Goal: Task Accomplishment & Management: Use online tool/utility

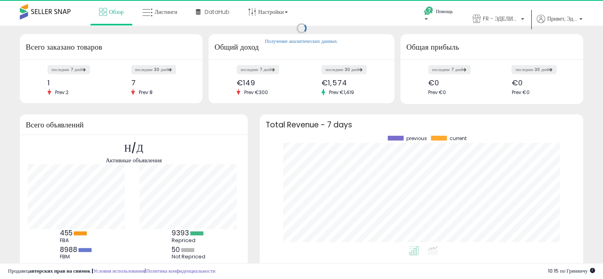
scroll to position [110, 308]
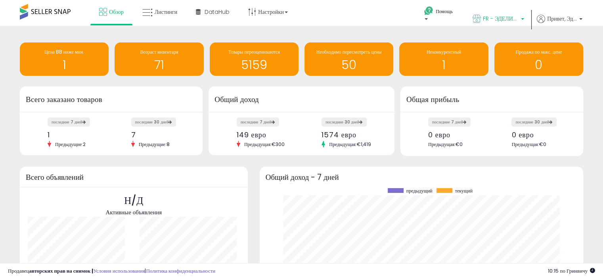
click at [490, 18] on font "FR - ЭДЕЛИНД" at bounding box center [502, 19] width 38 height 8
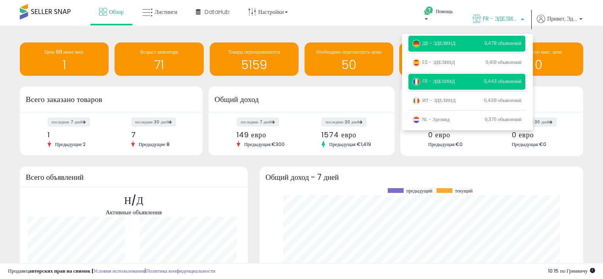
click at [425, 48] on p "ДЕ - ЭДЕЛИНД 9,478 объявлений" at bounding box center [466, 44] width 117 height 16
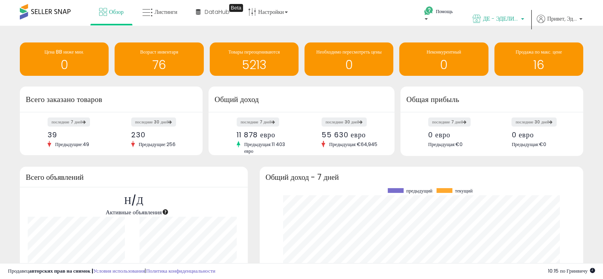
click at [494, 17] on font "ДЕ - ЭДЕЛИНД" at bounding box center [502, 19] width 39 height 8
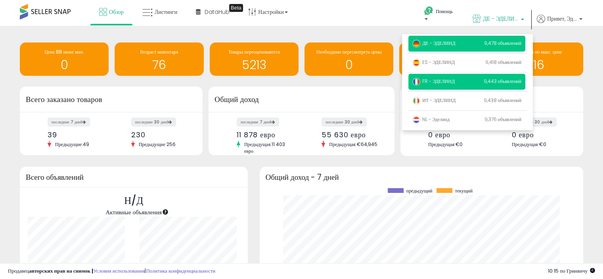
click at [447, 81] on font "FR - ЭДЕЛИНД" at bounding box center [438, 81] width 33 height 7
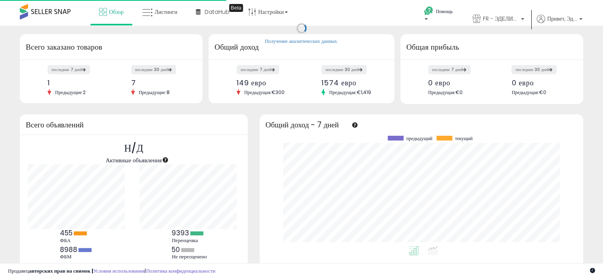
scroll to position [110, 308]
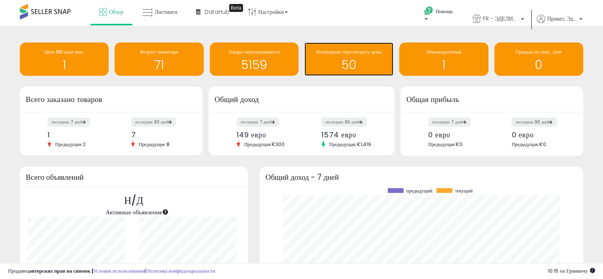
click at [353, 61] on font "50" at bounding box center [348, 64] width 15 height 17
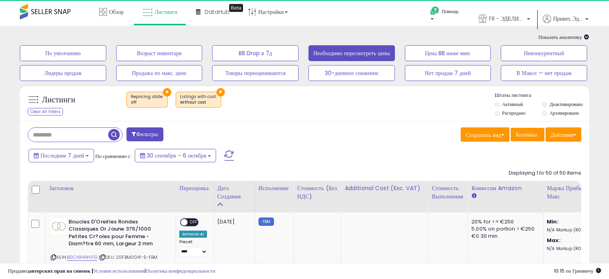
select select "**"
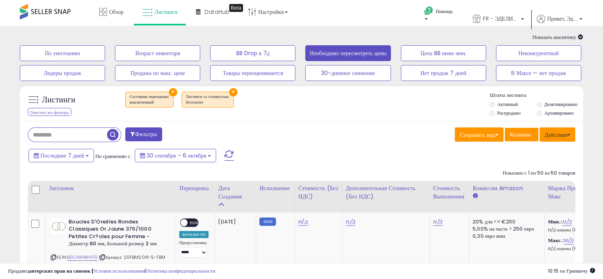
click at [563, 134] on font "Действия" at bounding box center [556, 135] width 22 height 8
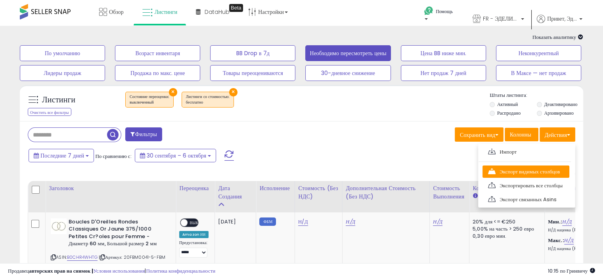
click at [529, 174] on font "Экспорт видимых столбцов" at bounding box center [530, 172] width 60 height 8
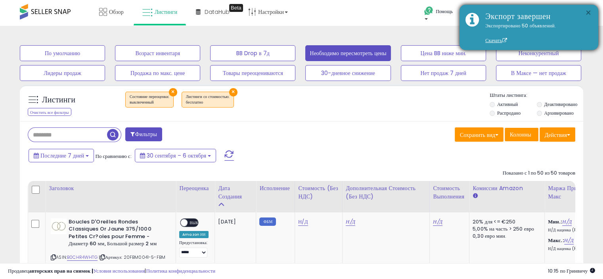
click at [588, 12] on font "×" at bounding box center [588, 13] width 6 height 14
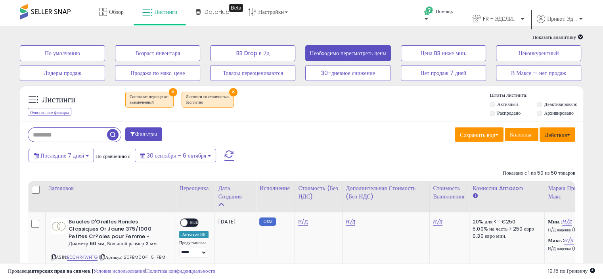
click at [554, 132] on font "Действия" at bounding box center [556, 135] width 22 height 8
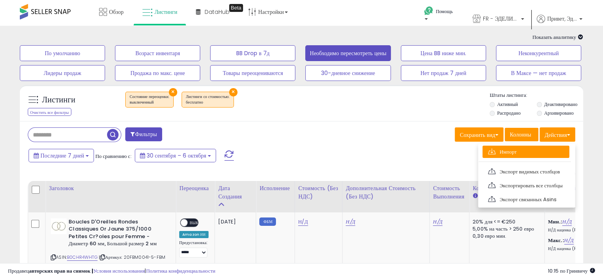
click at [517, 150] on link "Импорт" at bounding box center [526, 152] width 87 height 12
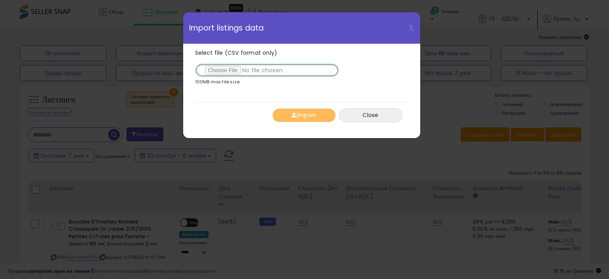
click at [234, 72] on input "Select file (CSV format only)" at bounding box center [267, 69] width 144 height 13
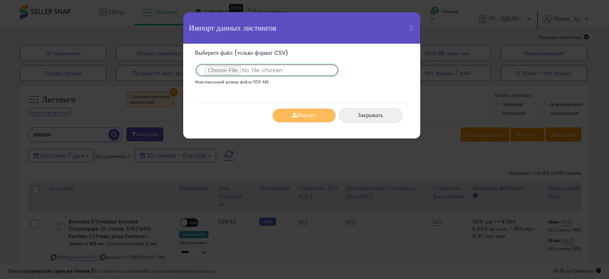
type input "**********"
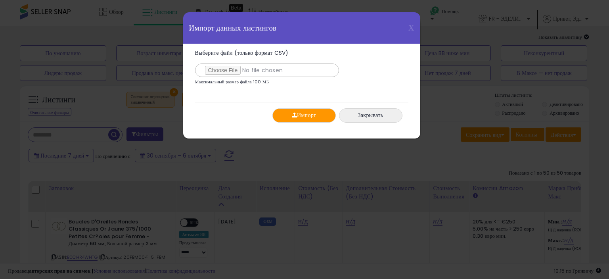
click at [312, 112] on font "Импорт" at bounding box center [306, 115] width 19 height 8
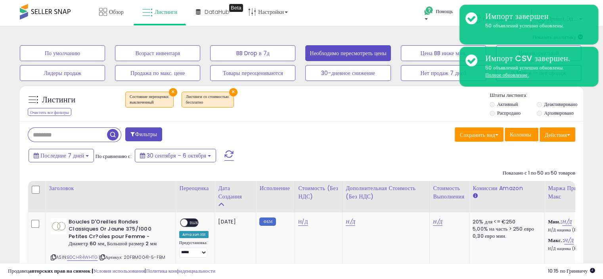
click at [309, 108] on div "× Состояние переоценки : выключенный ×" at bounding box center [302, 103] width 374 height 22
click at [109, 13] on font "Обзор" at bounding box center [116, 12] width 15 height 8
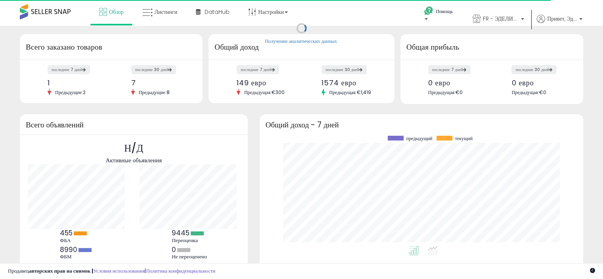
scroll to position [110, 308]
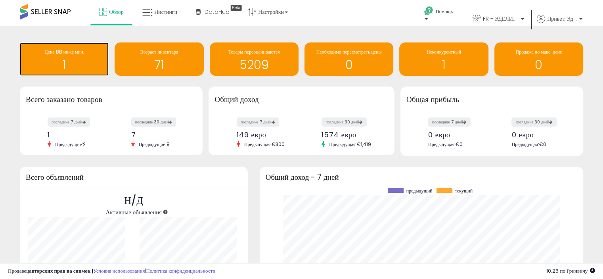
click at [76, 60] on h1 "1" at bounding box center [64, 64] width 81 height 13
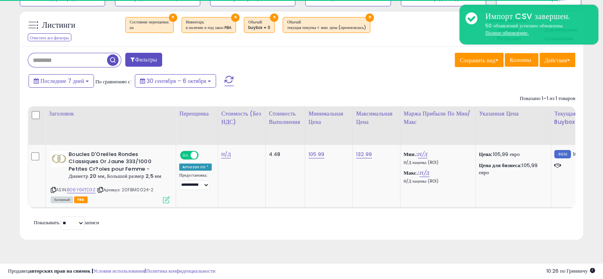
scroll to position [76, 0]
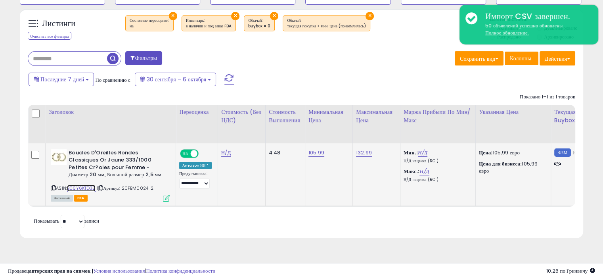
click at [77, 185] on font "B06Y6KTD3Z" at bounding box center [81, 188] width 29 height 6
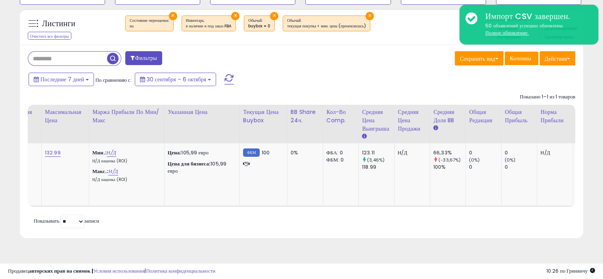
scroll to position [0, 301]
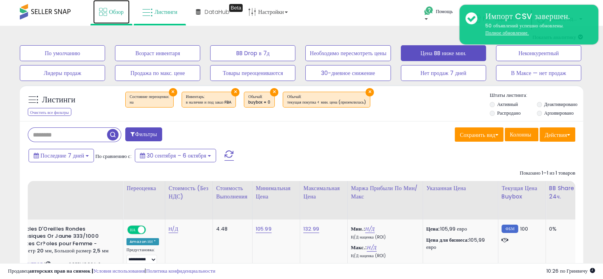
click at [105, 12] on icon at bounding box center [103, 12] width 8 height 8
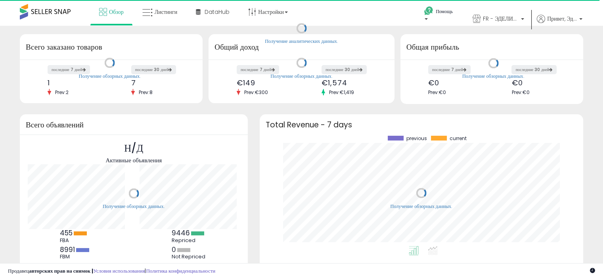
scroll to position [110, 308]
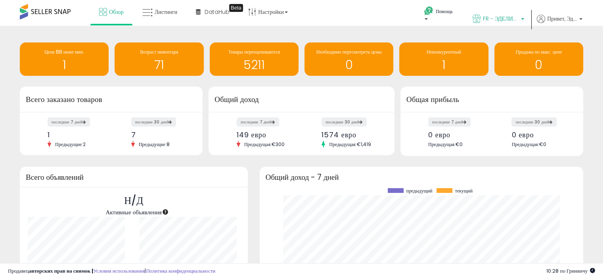
click at [520, 14] on link "FR - ЭДЕЛИНД" at bounding box center [498, 20] width 63 height 26
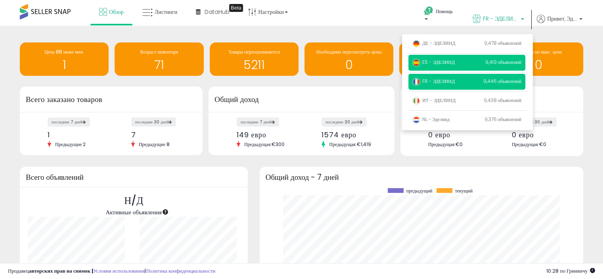
click at [447, 61] on font "ES - ЭДЕЛИНД" at bounding box center [438, 62] width 33 height 7
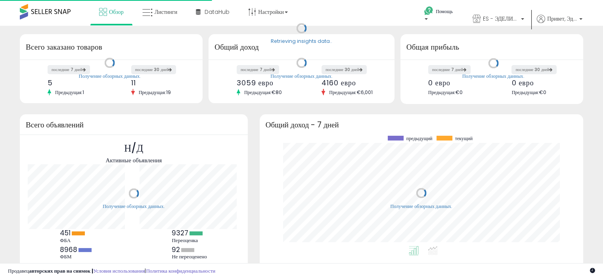
scroll to position [110, 308]
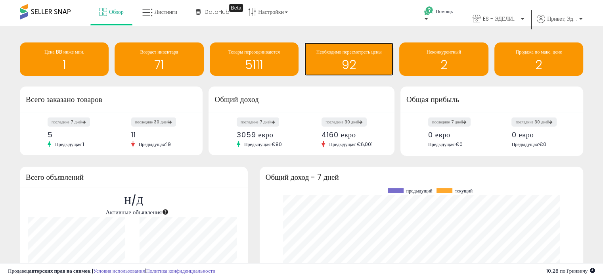
click at [337, 56] on div "92" at bounding box center [349, 59] width 81 height 23
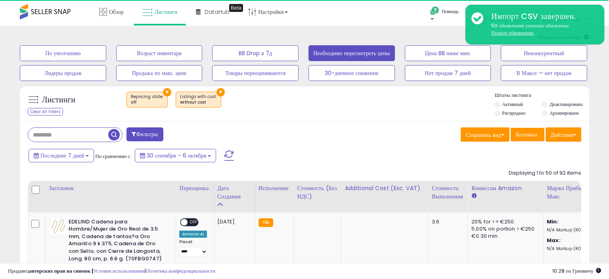
select select "**"
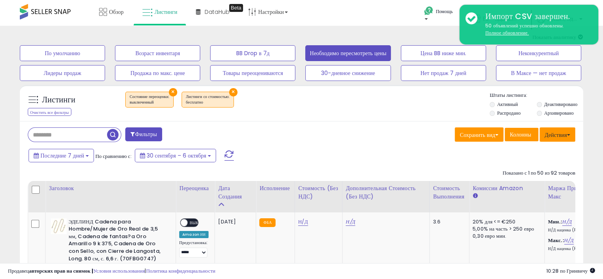
click at [562, 138] on font "Действия" at bounding box center [556, 135] width 22 height 8
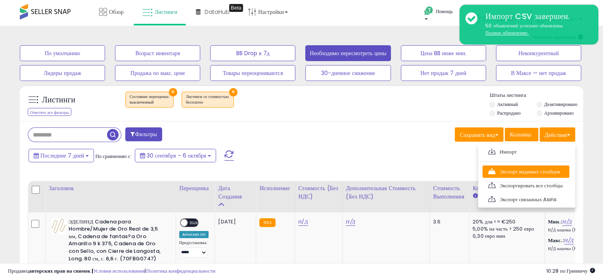
click at [515, 172] on font "Экспорт видимых столбцов" at bounding box center [530, 172] width 60 height 8
